Goal: Obtain resource: Download file/media

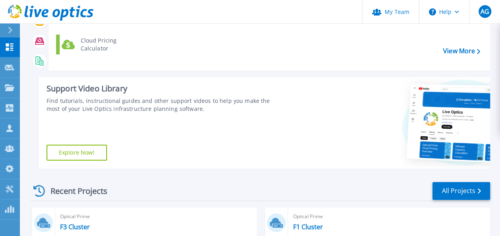
scroll to position [239, 0]
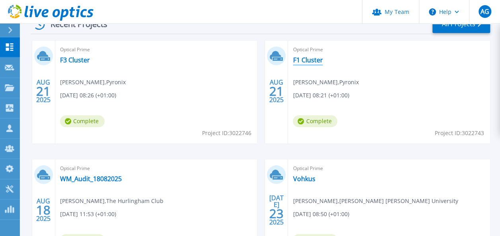
click at [310, 58] on link "F1 Cluster" at bounding box center [308, 60] width 30 height 8
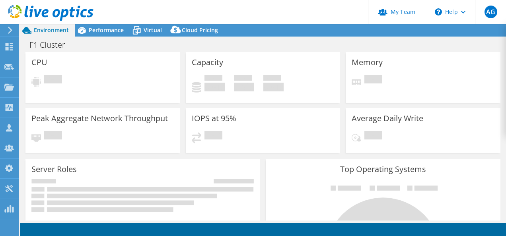
select select "EULondon"
select select "GBP"
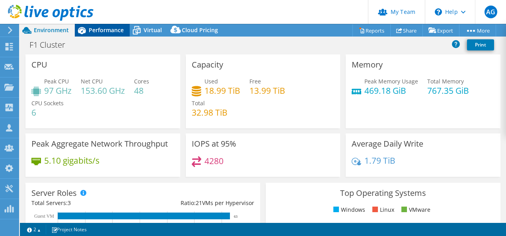
click at [119, 32] on span "Performance" at bounding box center [106, 30] width 35 height 8
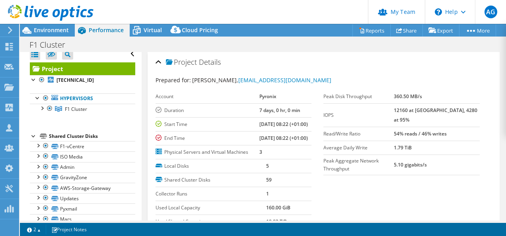
scroll to position [5, 0]
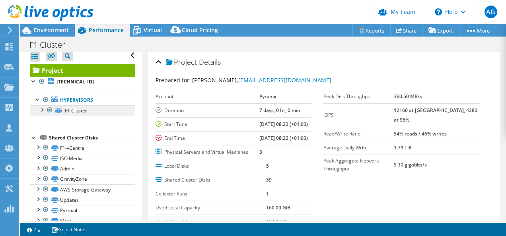
click at [67, 109] on span "F1 Cluster" at bounding box center [76, 110] width 22 height 7
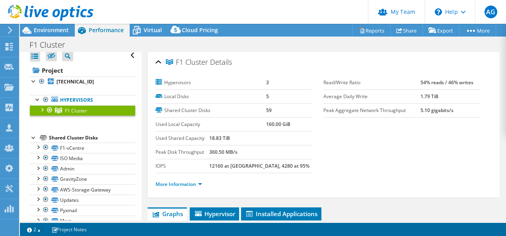
click at [42, 110] on div at bounding box center [42, 109] width 8 height 8
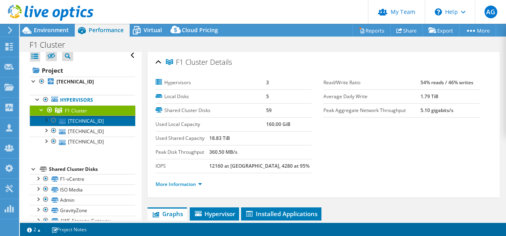
click at [73, 120] on link "10.176.230.34" at bounding box center [82, 121] width 105 height 10
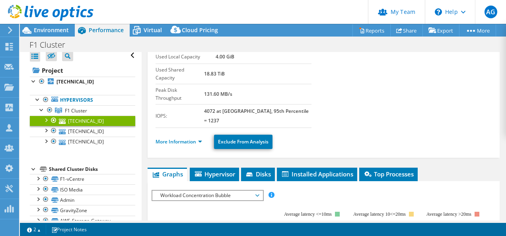
scroll to position [119, 0]
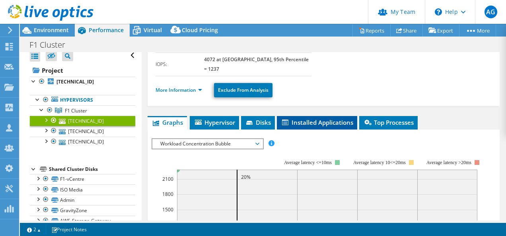
click at [326, 119] on span "Installed Applications" at bounding box center [317, 123] width 72 height 8
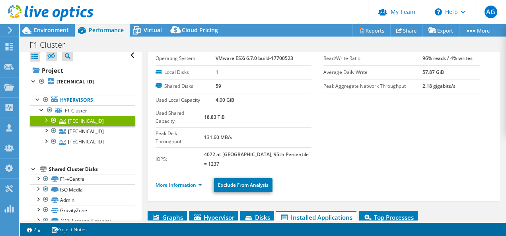
scroll to position [0, 0]
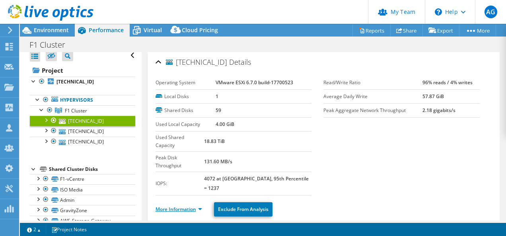
click at [199, 206] on link "More Information" at bounding box center [179, 209] width 47 height 7
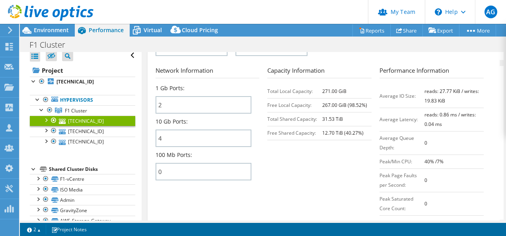
scroll to position [358, 0]
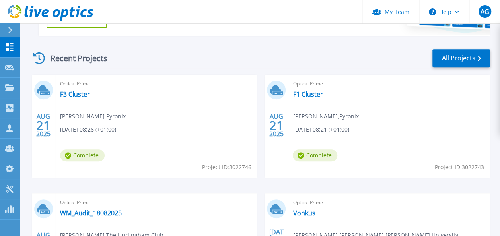
scroll to position [239, 0]
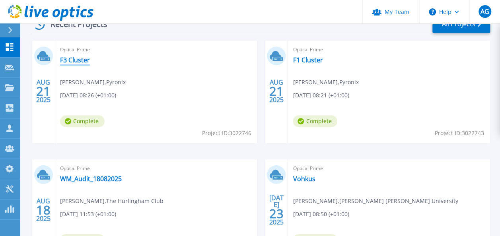
click at [72, 58] on link "F3 Cluster" at bounding box center [75, 60] width 30 height 8
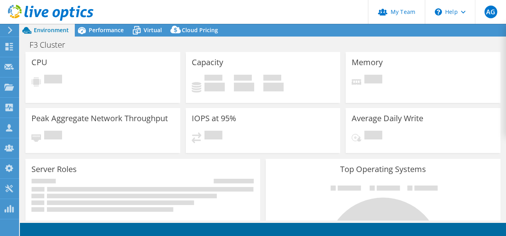
select select "USD"
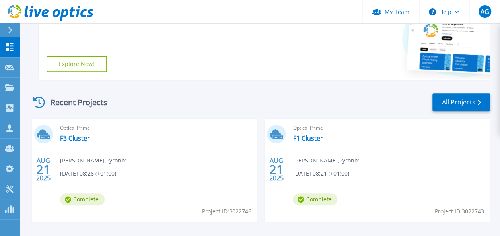
scroll to position [159, 0]
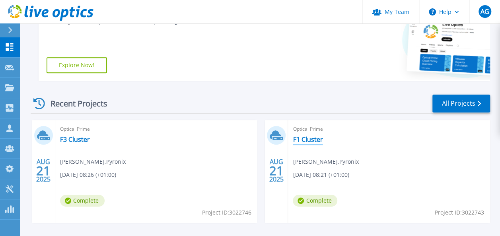
click at [316, 141] on link "F1 Cluster" at bounding box center [308, 140] width 30 height 8
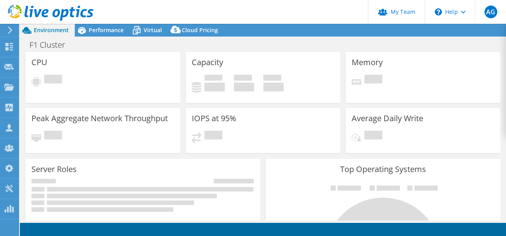
select select "EULondon"
select select "GBP"
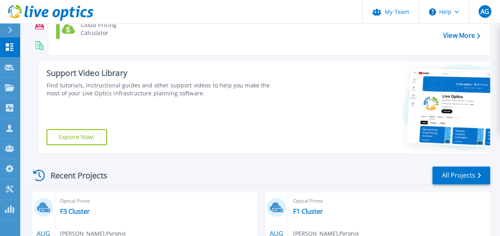
scroll to position [199, 0]
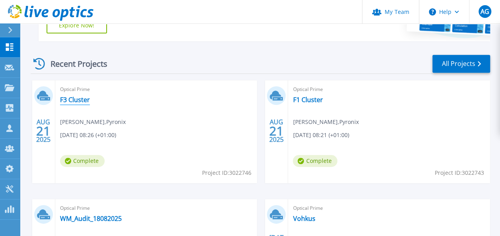
click at [77, 99] on link "F3 Cluster" at bounding box center [75, 100] width 30 height 8
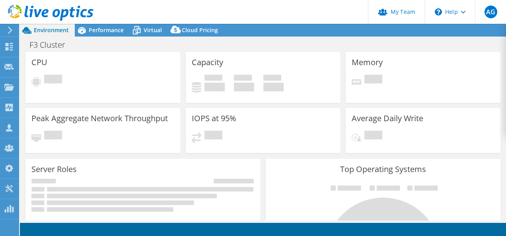
select select "USD"
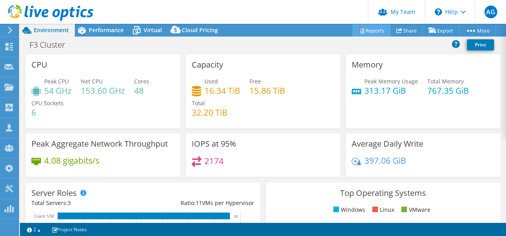
click at [371, 29] on link "Reports" at bounding box center [372, 30] width 38 height 12
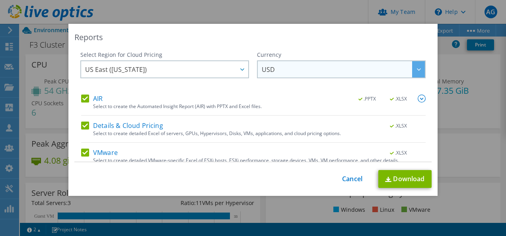
click at [330, 72] on span "USD" at bounding box center [343, 69] width 163 height 16
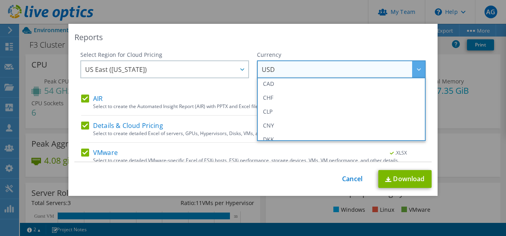
scroll to position [80, 0]
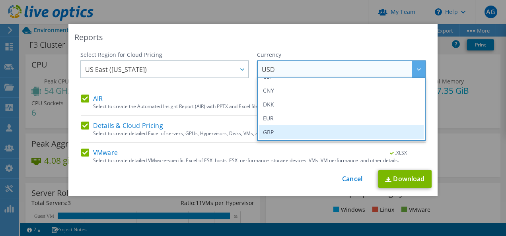
click at [288, 130] on li "GBP" at bounding box center [341, 132] width 165 height 14
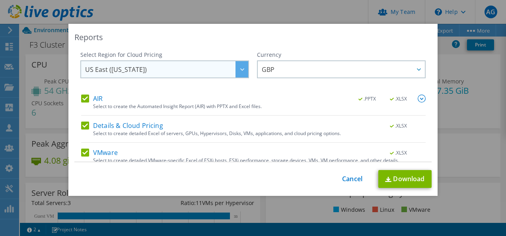
click at [236, 70] on div at bounding box center [242, 69] width 13 height 16
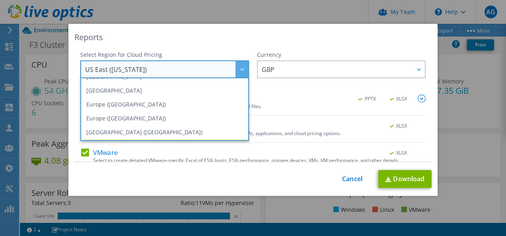
scroll to position [94, 0]
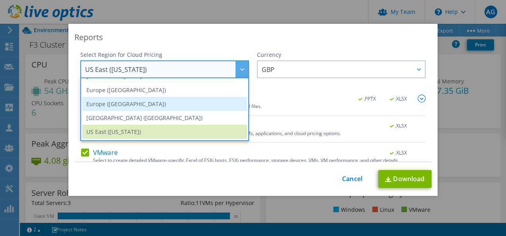
click at [181, 100] on li "Europe ([GEOGRAPHIC_DATA])" at bounding box center [164, 104] width 165 height 14
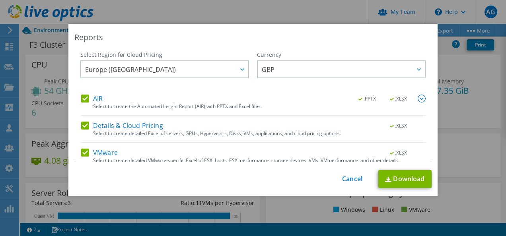
scroll to position [34, 0]
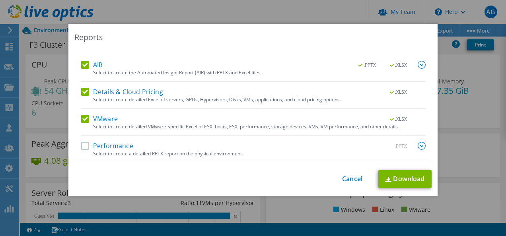
click at [81, 146] on label "Performance" at bounding box center [107, 146] width 52 height 8
click at [0, 0] on input "Performance" at bounding box center [0, 0] width 0 height 0
click at [393, 176] on link "Download" at bounding box center [405, 179] width 53 height 18
click at [346, 178] on link "Cancel" at bounding box center [352, 180] width 20 height 8
